Goal: Transaction & Acquisition: Subscribe to service/newsletter

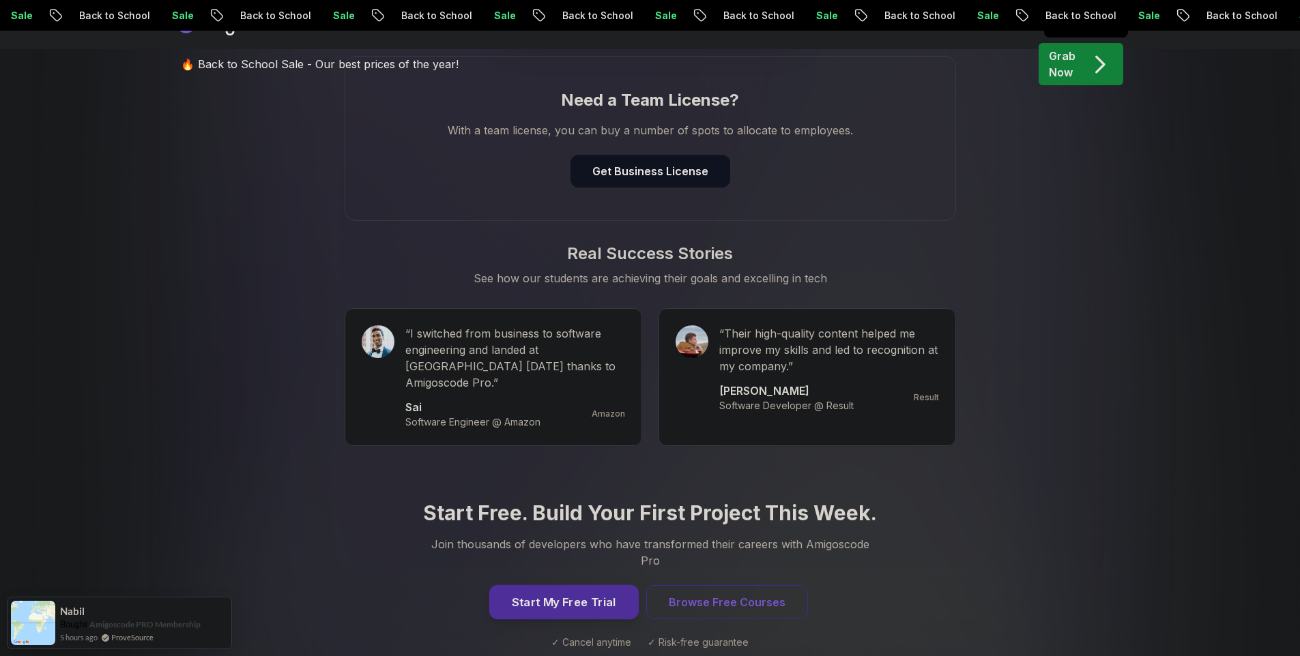
click at [578, 585] on button "Start My Free Trial" at bounding box center [563, 602] width 149 height 34
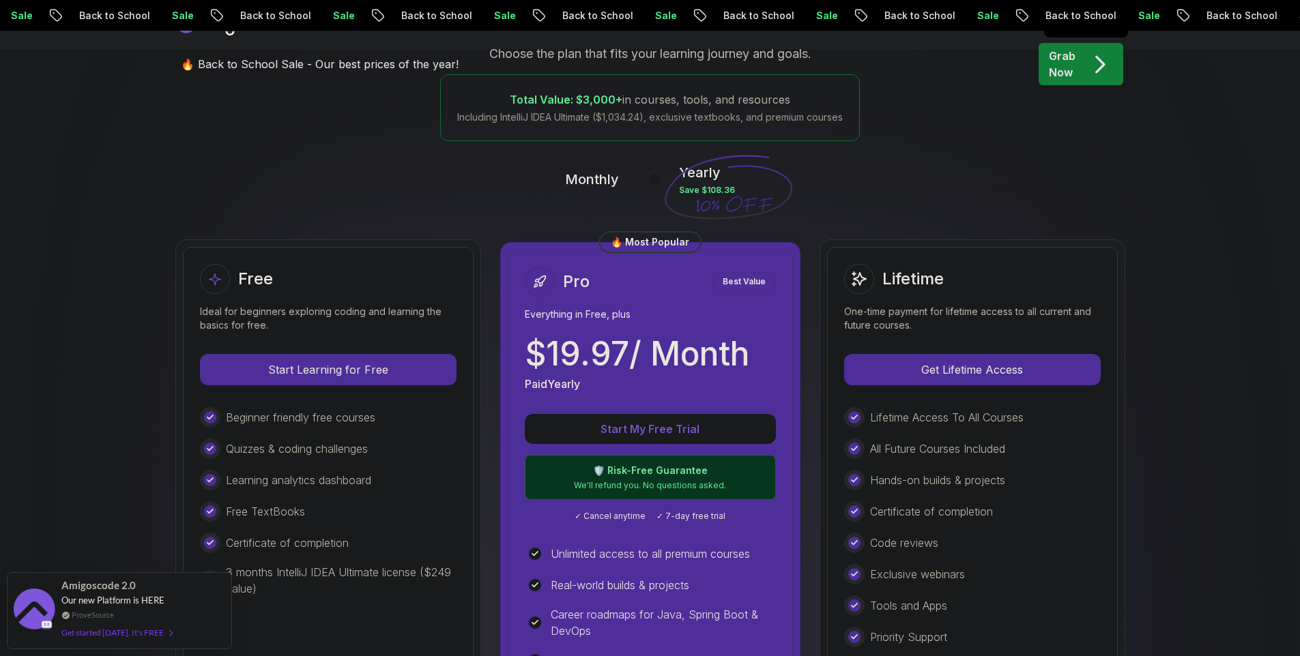
scroll to position [37, 0]
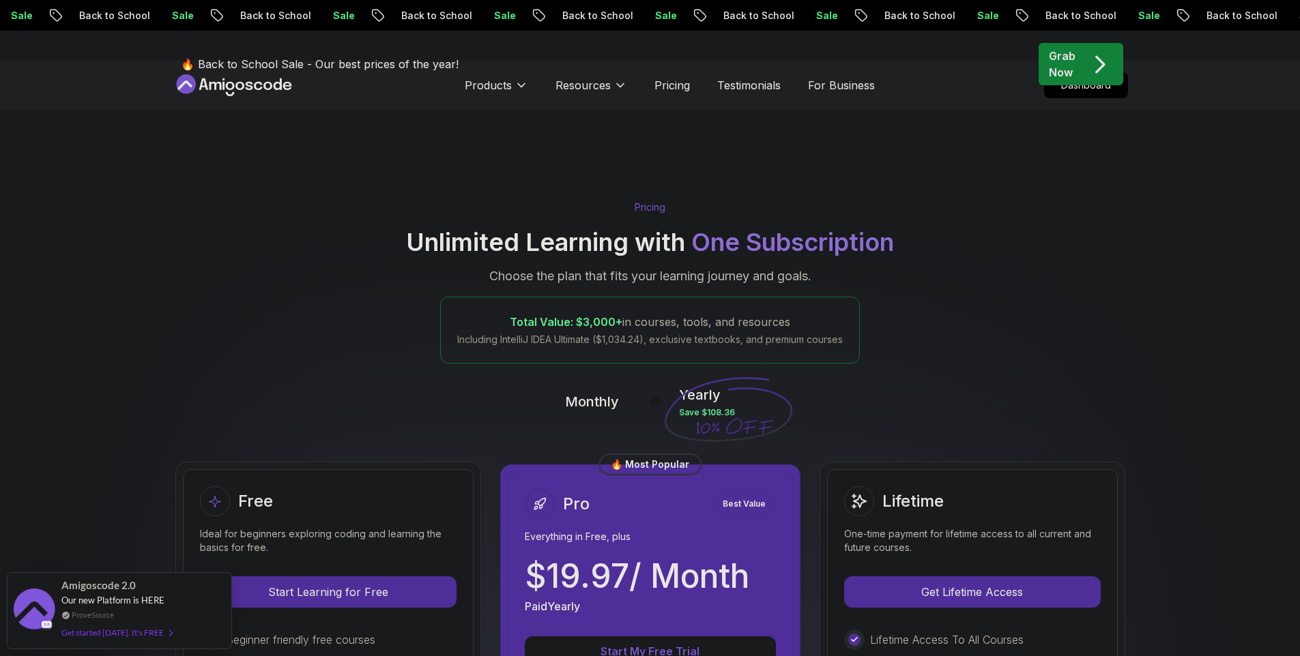
click at [641, 401] on button at bounding box center [649, 402] width 29 height 16
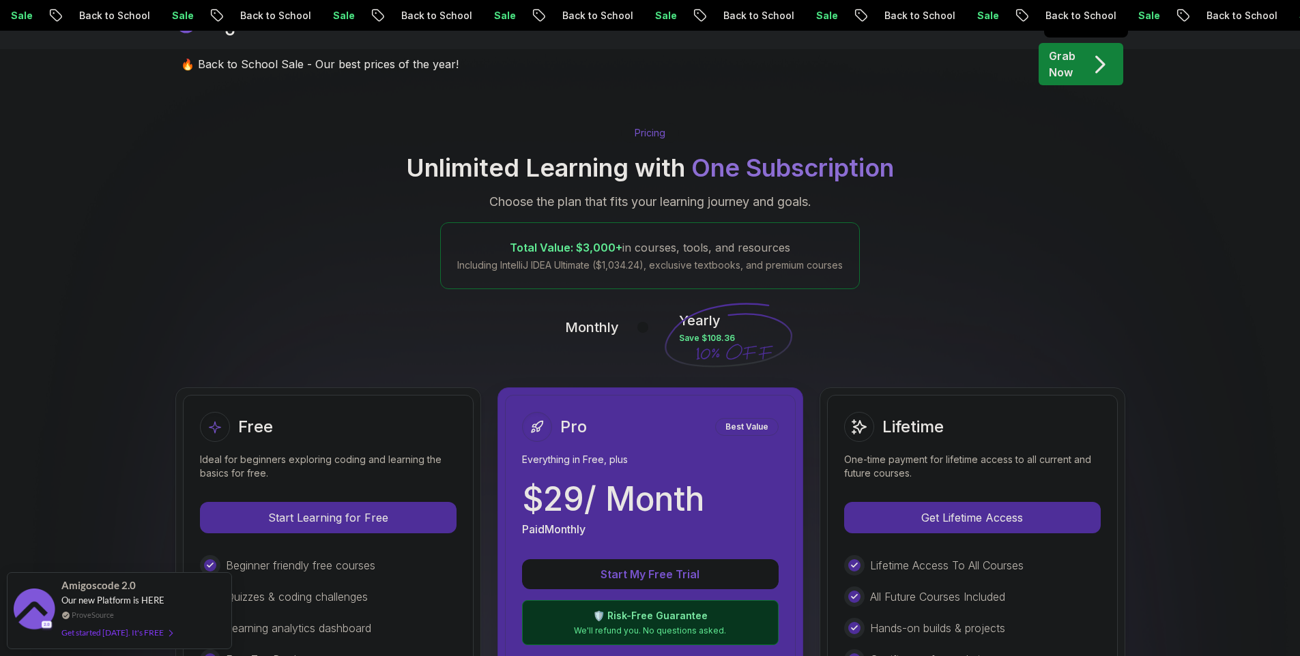
scroll to position [455, 0]
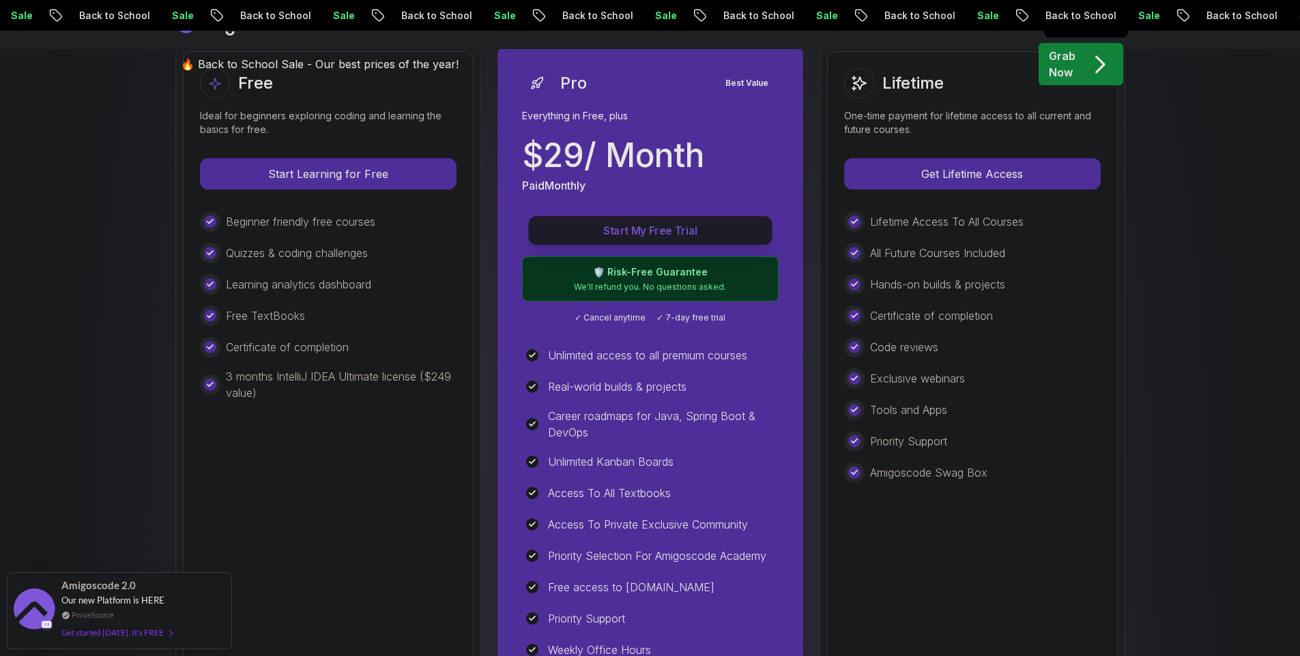
click at [675, 233] on p "Start My Free Trial" at bounding box center [650, 231] width 213 height 16
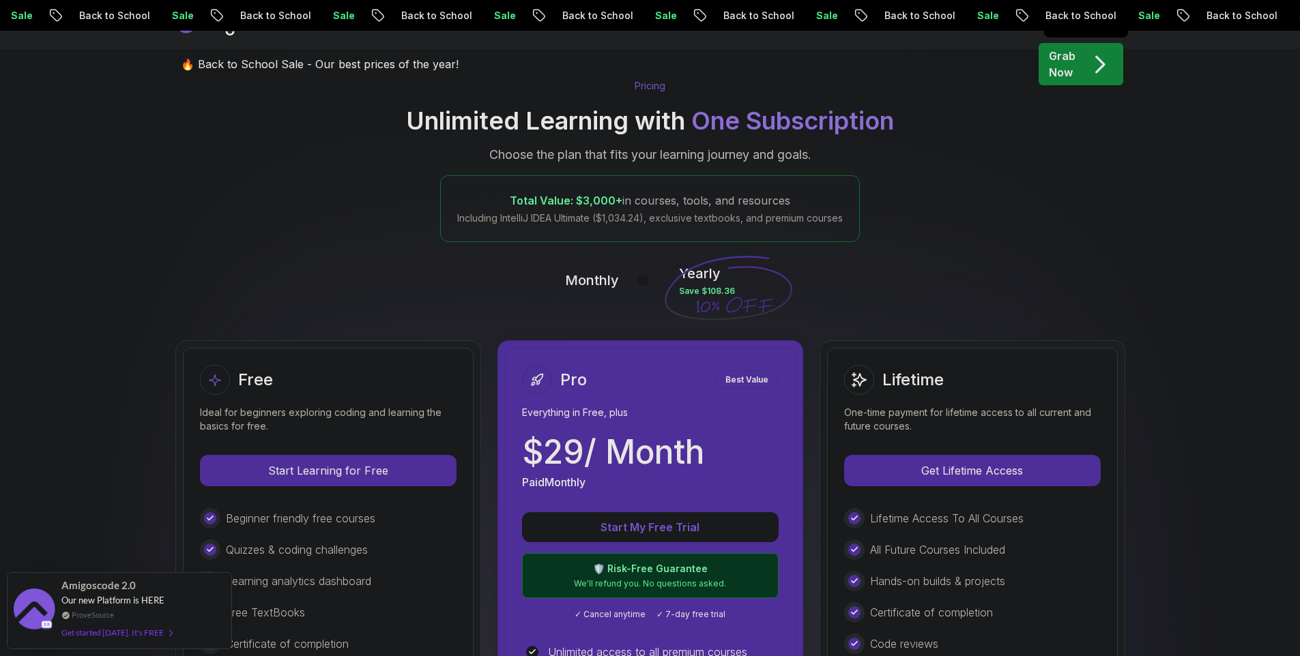
scroll to position [0, 0]
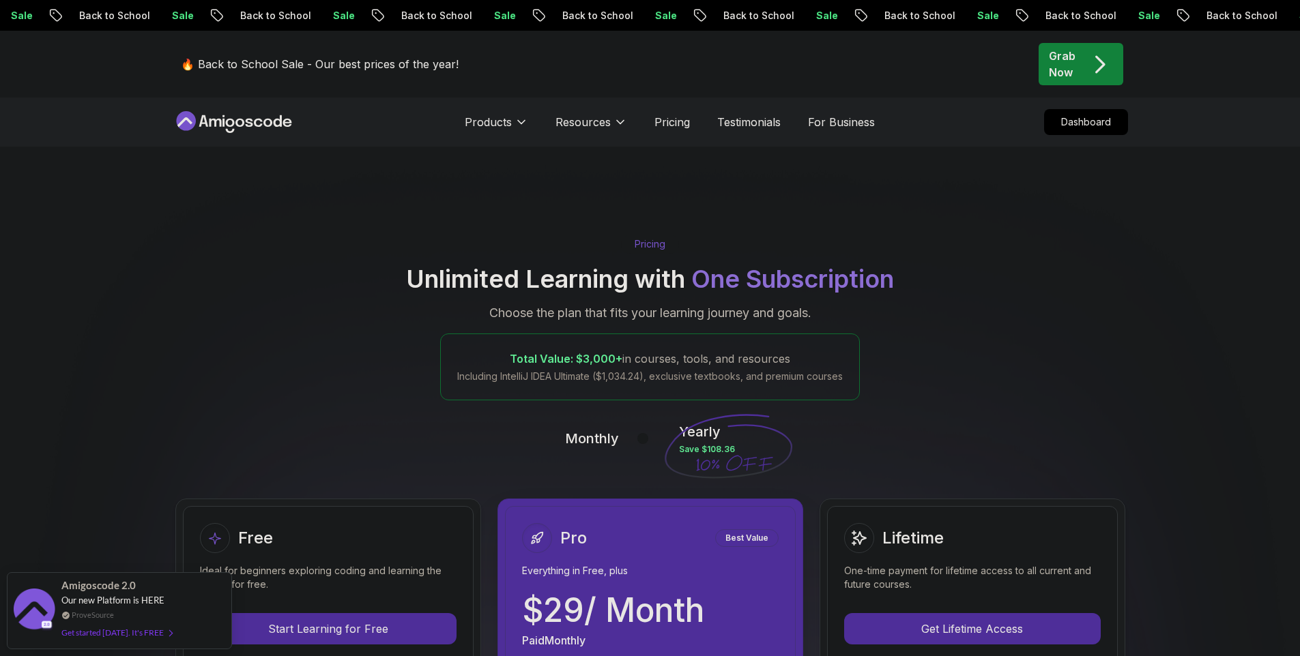
click at [258, 113] on icon at bounding box center [234, 122] width 123 height 22
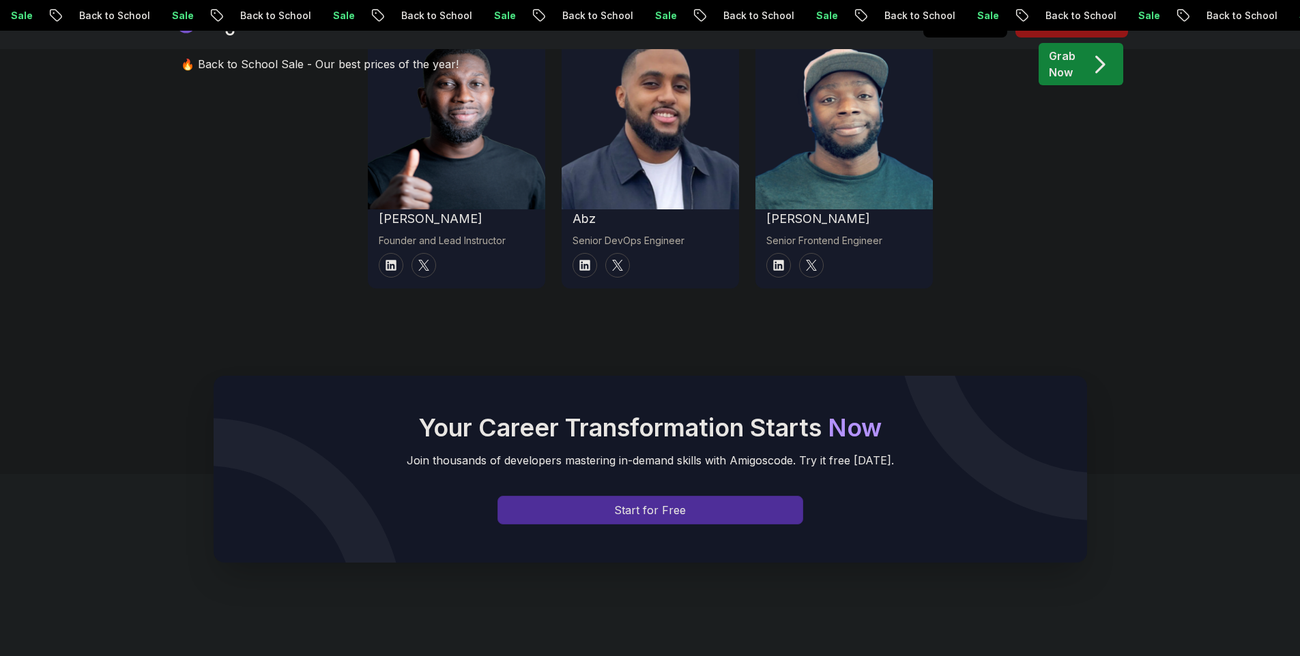
scroll to position [5159, 0]
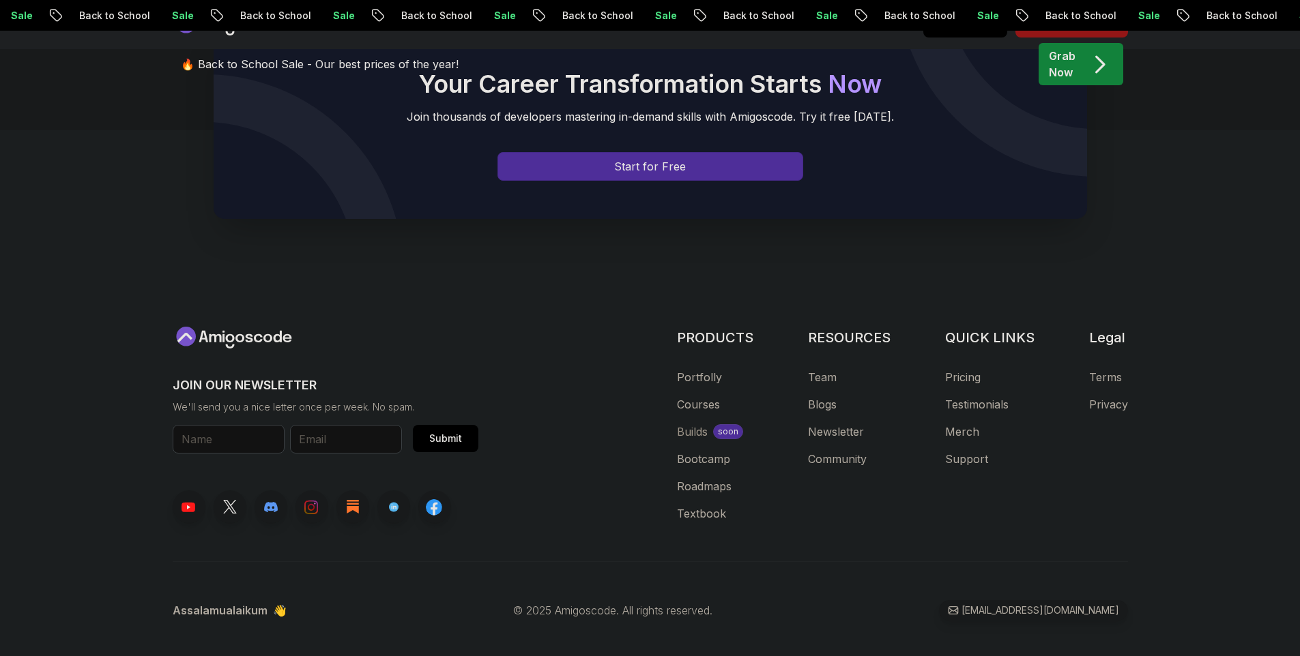
click at [699, 424] on div "Builds" at bounding box center [692, 432] width 31 height 16
click at [703, 424] on div "Builds" at bounding box center [692, 432] width 31 height 16
click at [690, 424] on div "Builds" at bounding box center [692, 432] width 31 height 16
click at [732, 426] on p "soon" at bounding box center [728, 431] width 20 height 11
click at [701, 424] on div "Builds" at bounding box center [692, 432] width 31 height 16
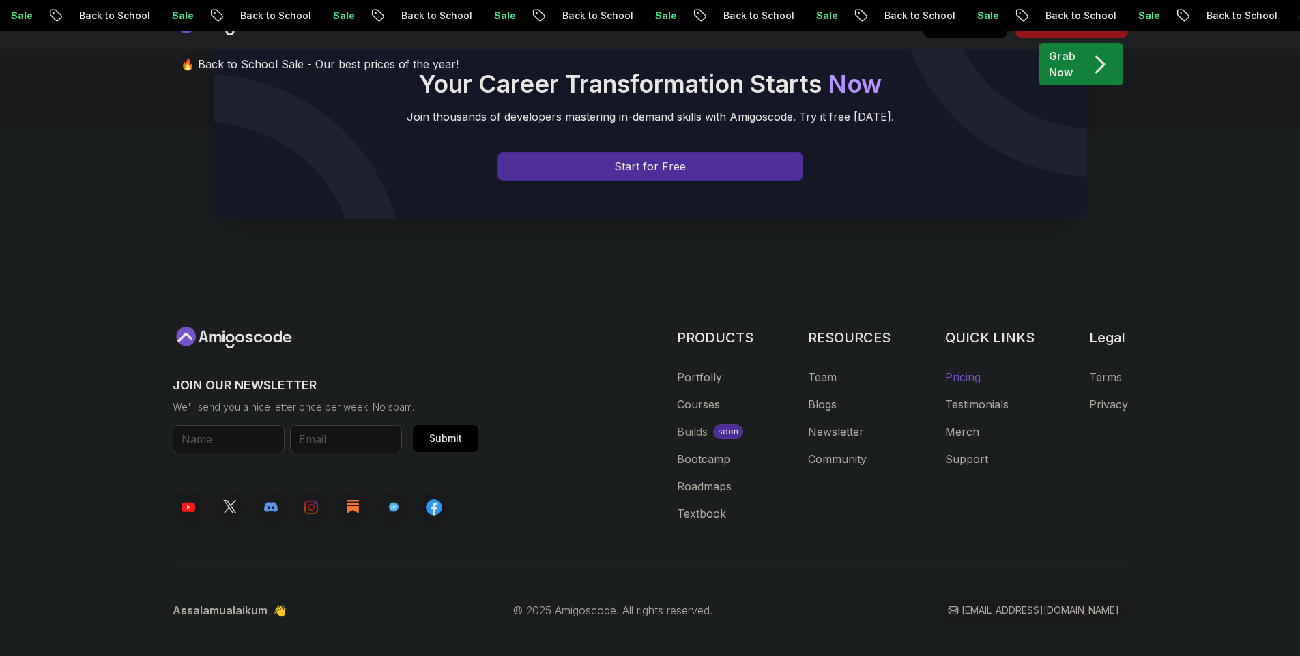
click at [963, 369] on link "Pricing" at bounding box center [962, 377] width 35 height 16
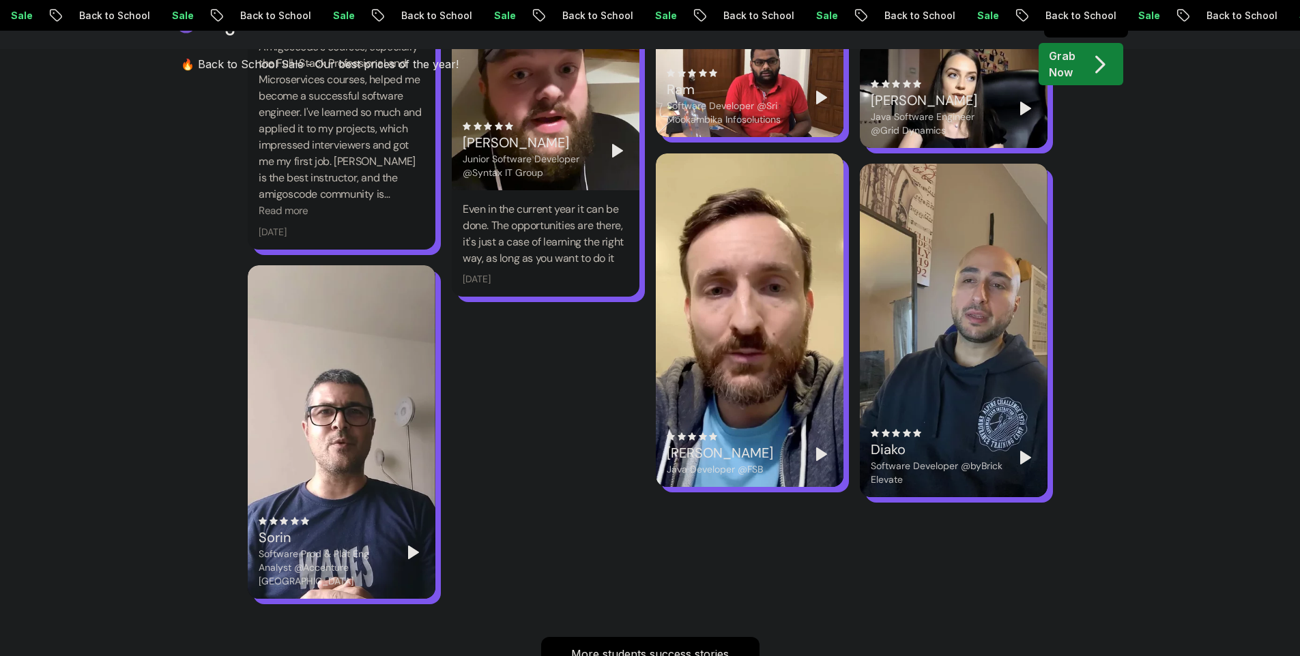
scroll to position [4115, 0]
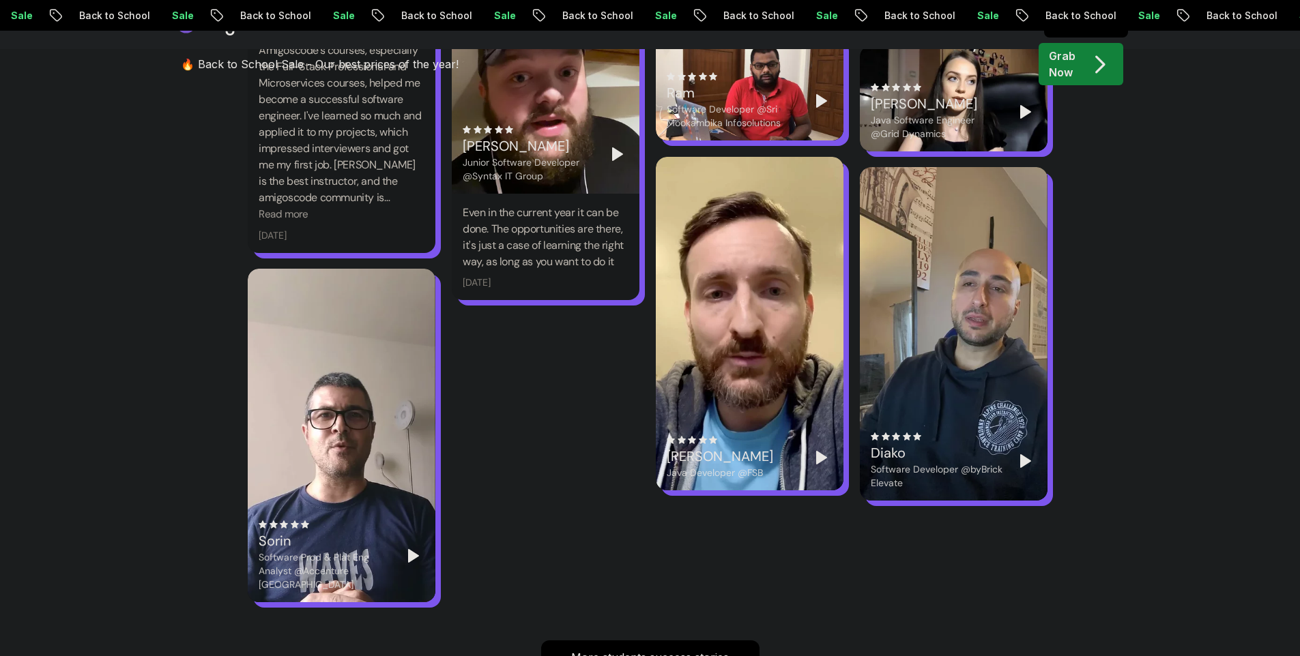
click at [401, 529] on div "Sorin Software Prod & Plat Eng Analyst @Accenture [GEOGRAPHIC_DATA]" at bounding box center [342, 556] width 166 height 71
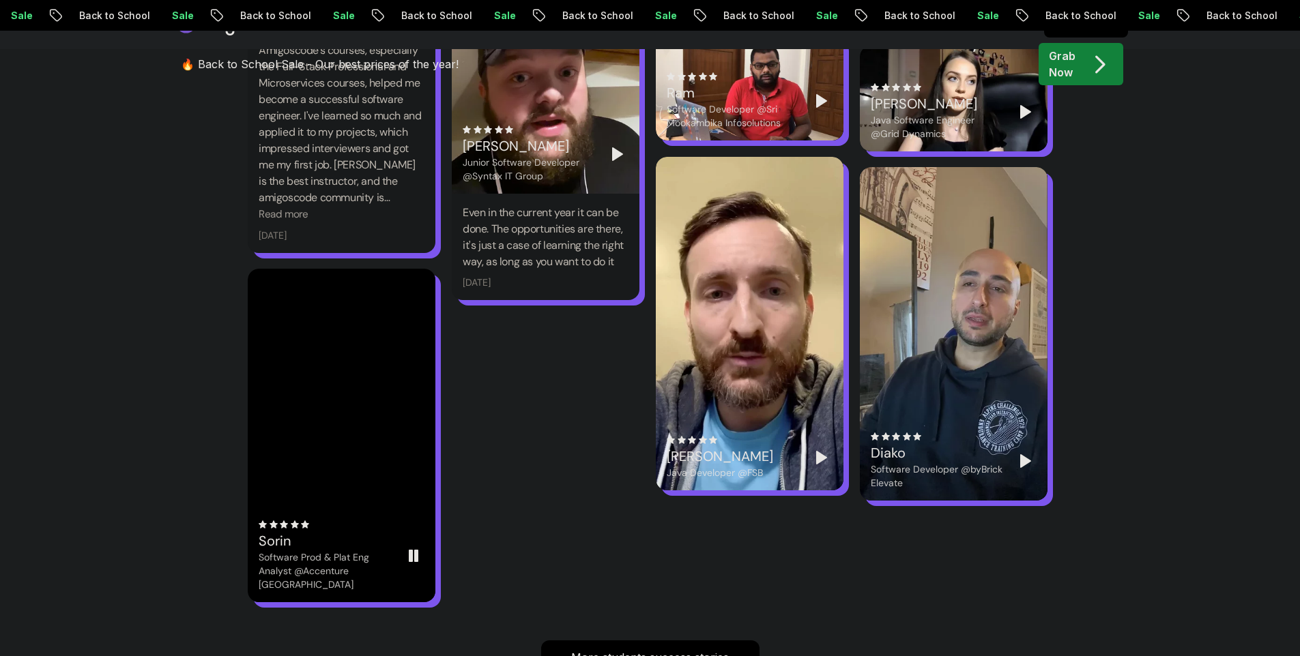
click at [413, 548] on icon "Pause" at bounding box center [413, 556] width 16 height 16
click at [413, 550] on polygon "Play" at bounding box center [414, 556] width 10 height 12
click at [413, 530] on video at bounding box center [342, 436] width 188 height 334
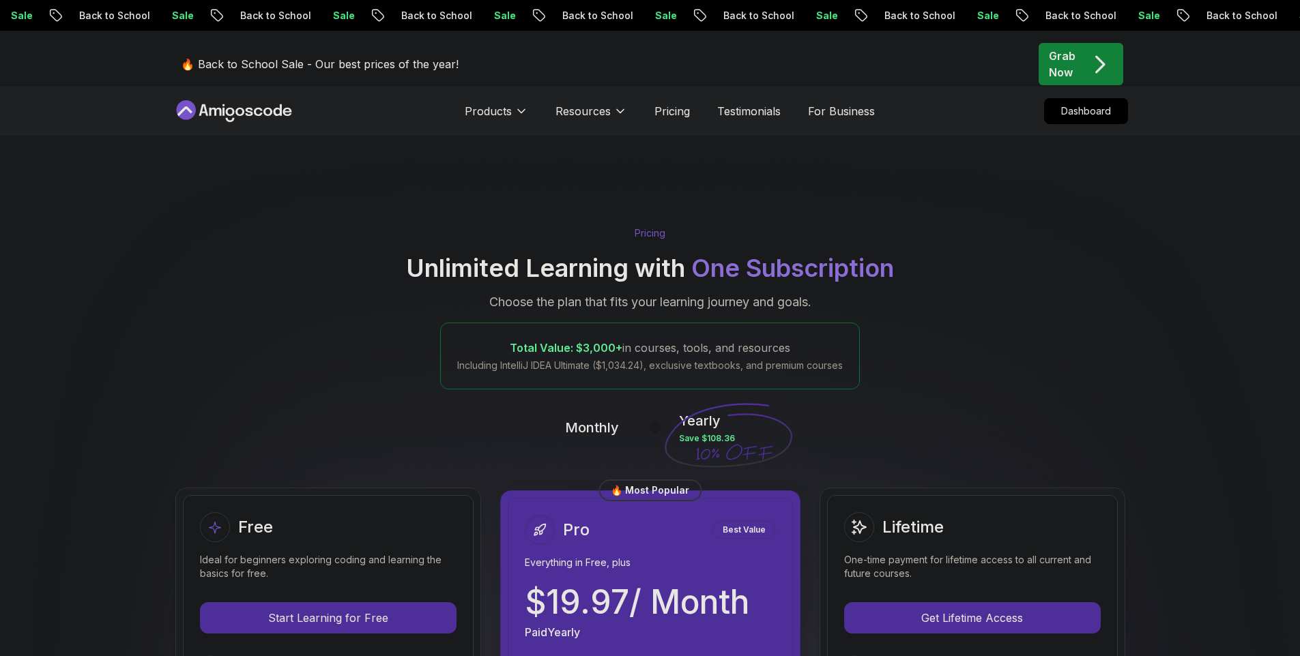
scroll to position [0, 0]
